Goal: Transaction & Acquisition: Purchase product/service

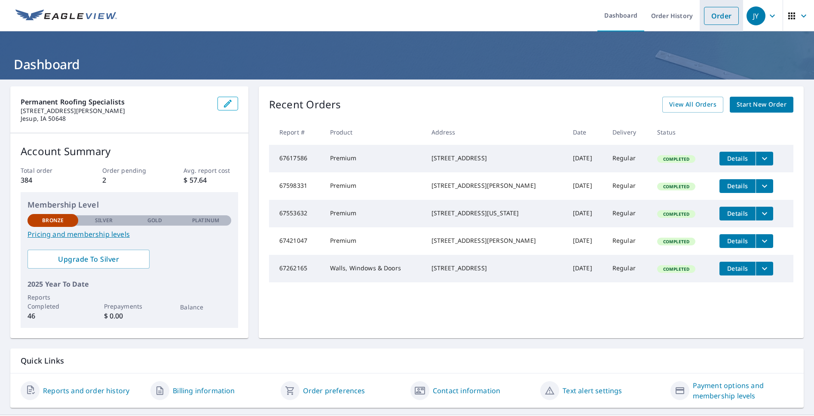
click at [712, 19] on link "Order" at bounding box center [721, 16] width 35 height 18
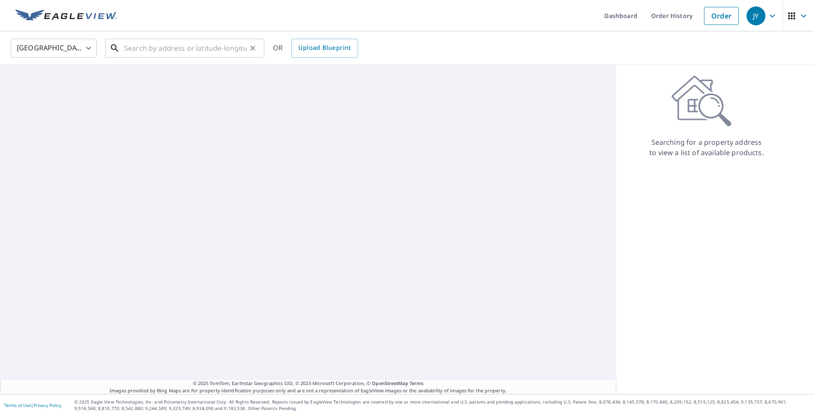
click at [151, 49] on input "text" at bounding box center [185, 48] width 123 height 24
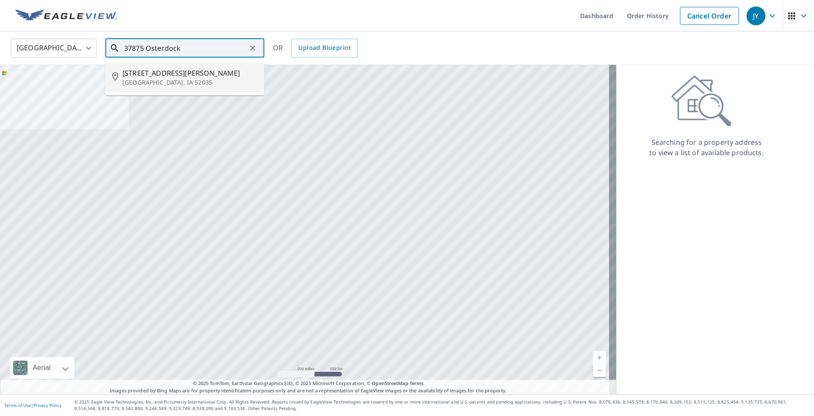
click at [162, 79] on p "[GEOGRAPHIC_DATA], IA 52035" at bounding box center [190, 82] width 135 height 9
type input "[STREET_ADDRESS][PERSON_NAME]"
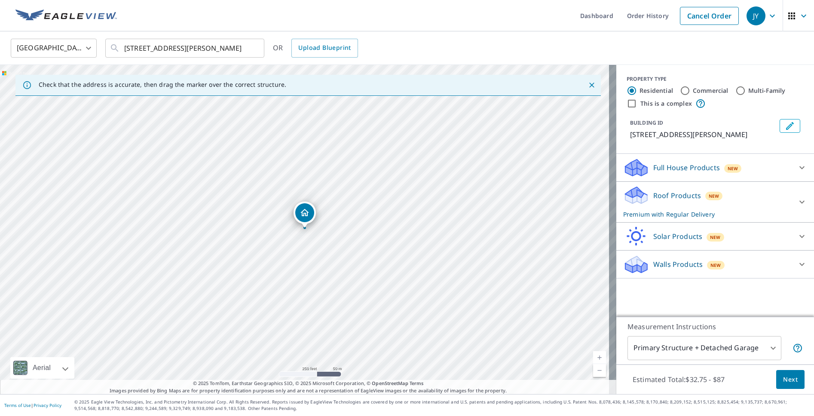
drag, startPoint x: 306, startPoint y: 215, endPoint x: 310, endPoint y: 182, distance: 33.8
drag, startPoint x: 344, startPoint y: 218, endPoint x: 496, endPoint y: 285, distance: 165.8
click at [769, 349] on body "JY JY Dashboard Order History Cancel Order JY [GEOGRAPHIC_DATA] [GEOGRAPHIC_DAT…" at bounding box center [407, 208] width 814 height 416
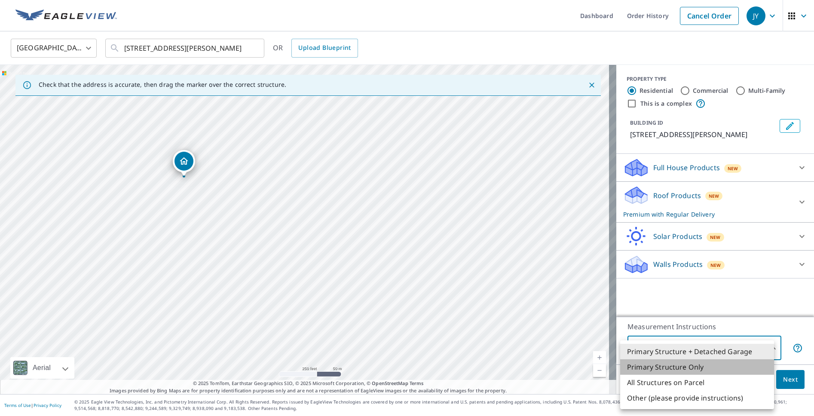
click at [708, 370] on li "Primary Structure Only" at bounding box center [697, 366] width 154 height 15
type input "2"
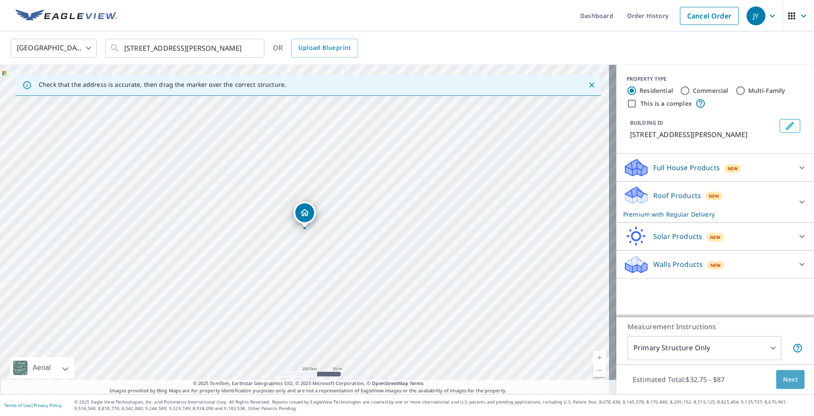
click at [785, 378] on span "Next" at bounding box center [790, 380] width 15 height 11
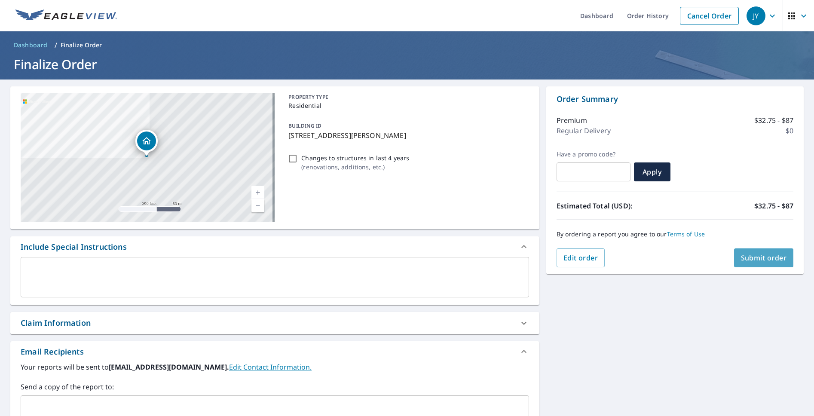
click at [759, 263] on button "Submit order" at bounding box center [764, 258] width 60 height 19
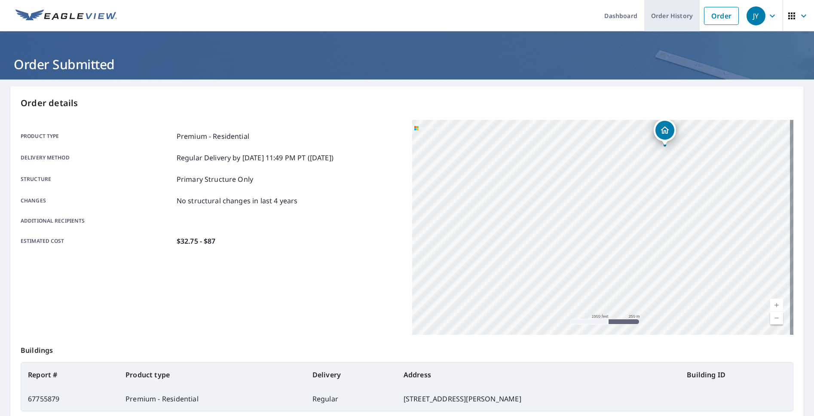
click at [668, 18] on link "Order History" at bounding box center [672, 15] width 55 height 31
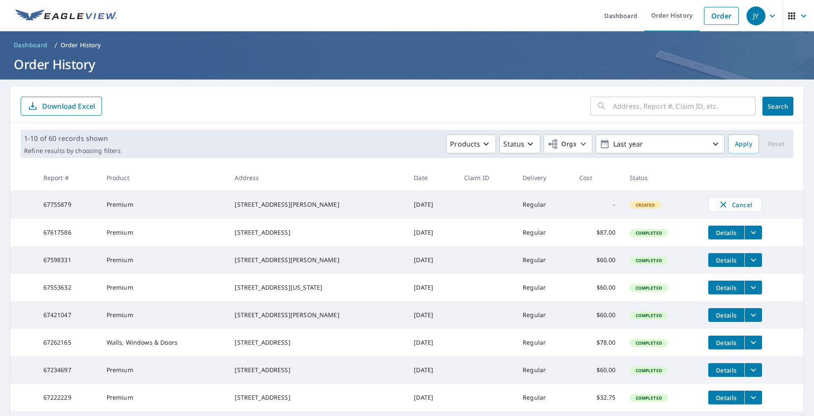
click at [770, 16] on icon "button" at bounding box center [772, 15] width 5 height 3
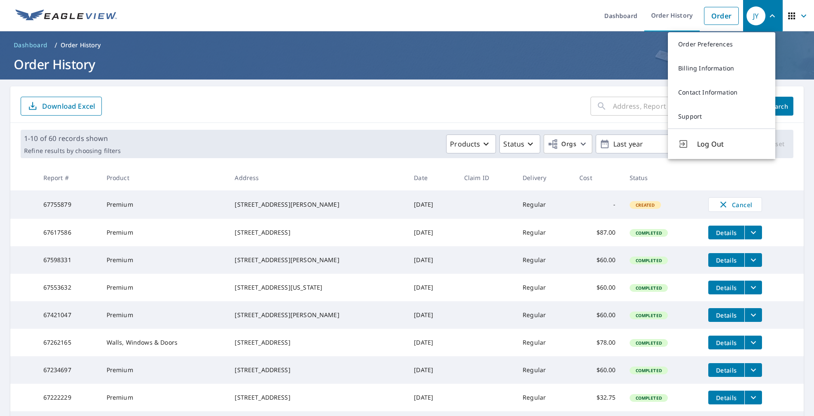
click at [730, 140] on span "Log Out" at bounding box center [731, 144] width 68 height 10
